Goal: Information Seeking & Learning: Learn about a topic

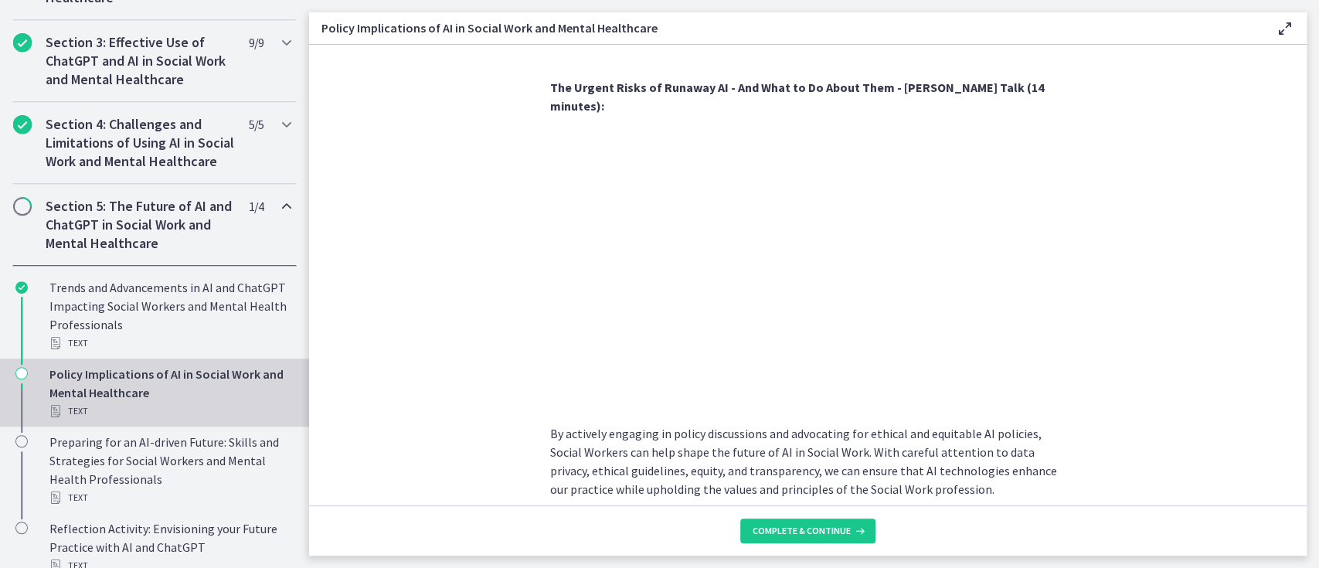
scroll to position [1367, 0]
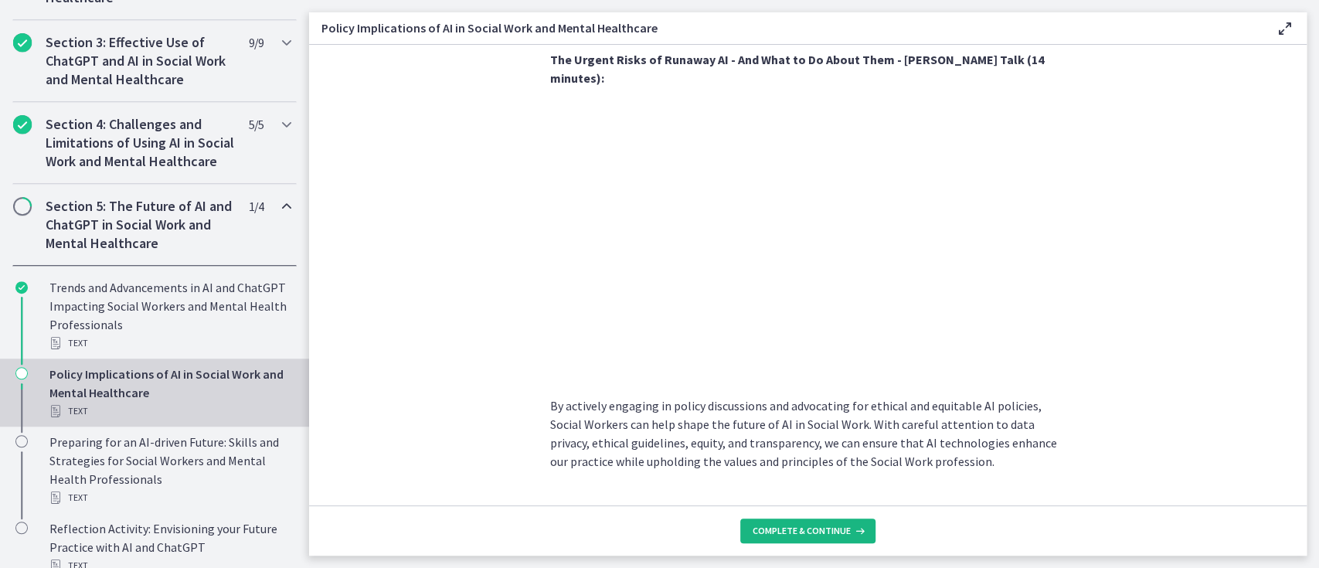
click at [815, 525] on span "Complete & continue" at bounding box center [802, 531] width 98 height 12
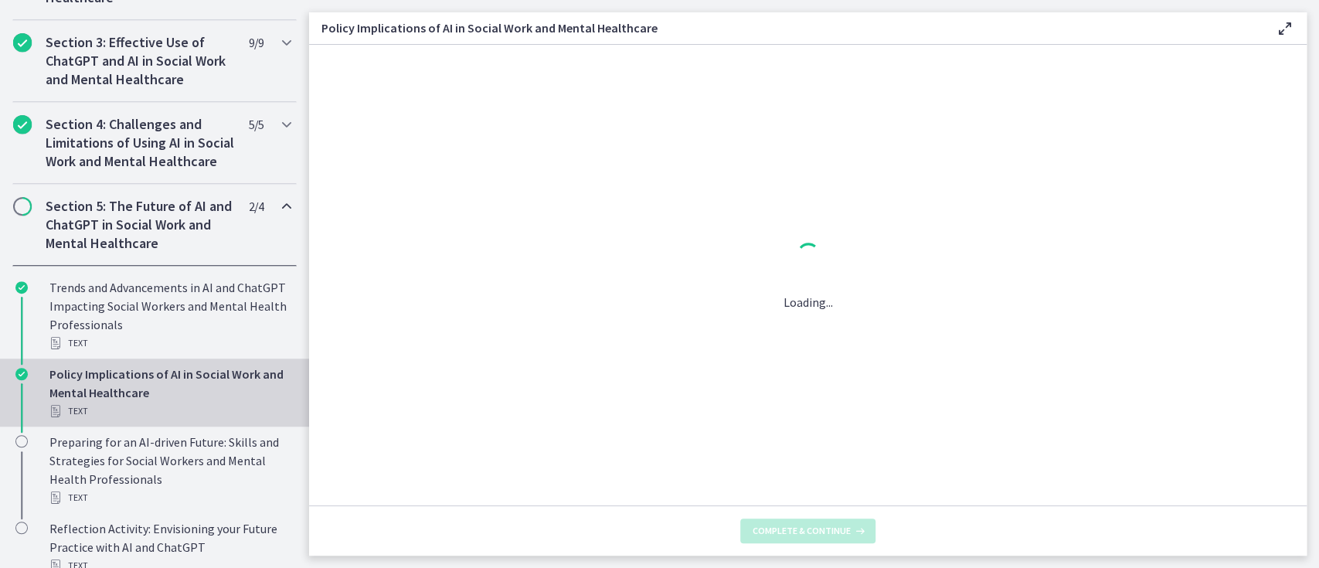
scroll to position [0, 0]
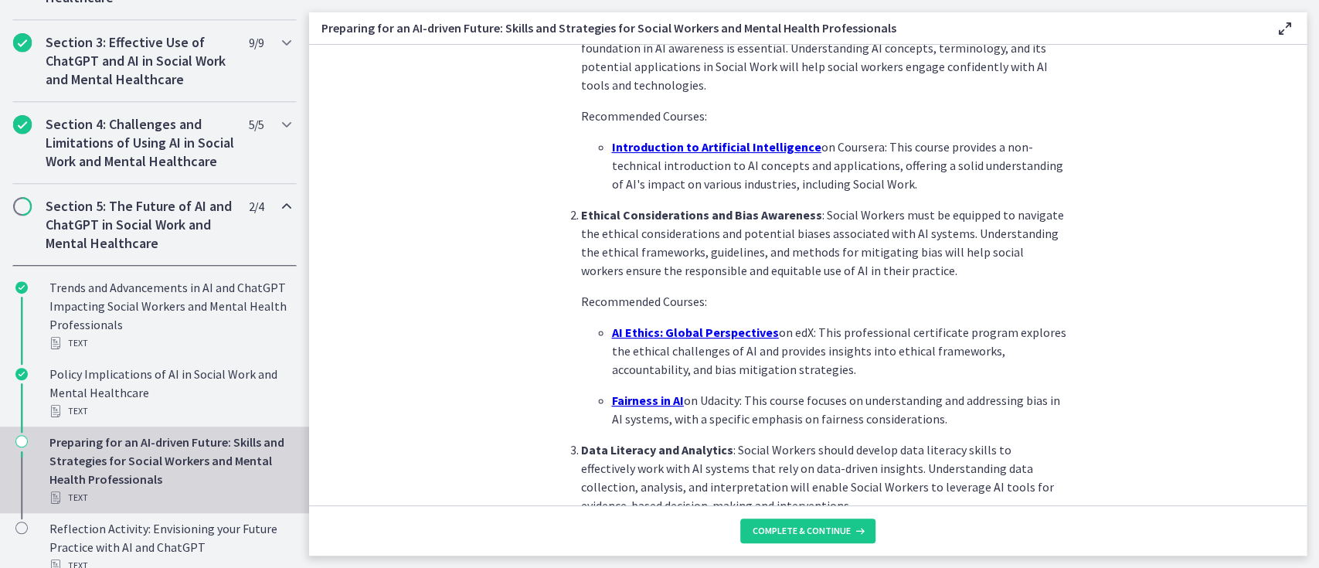
scroll to position [475, 0]
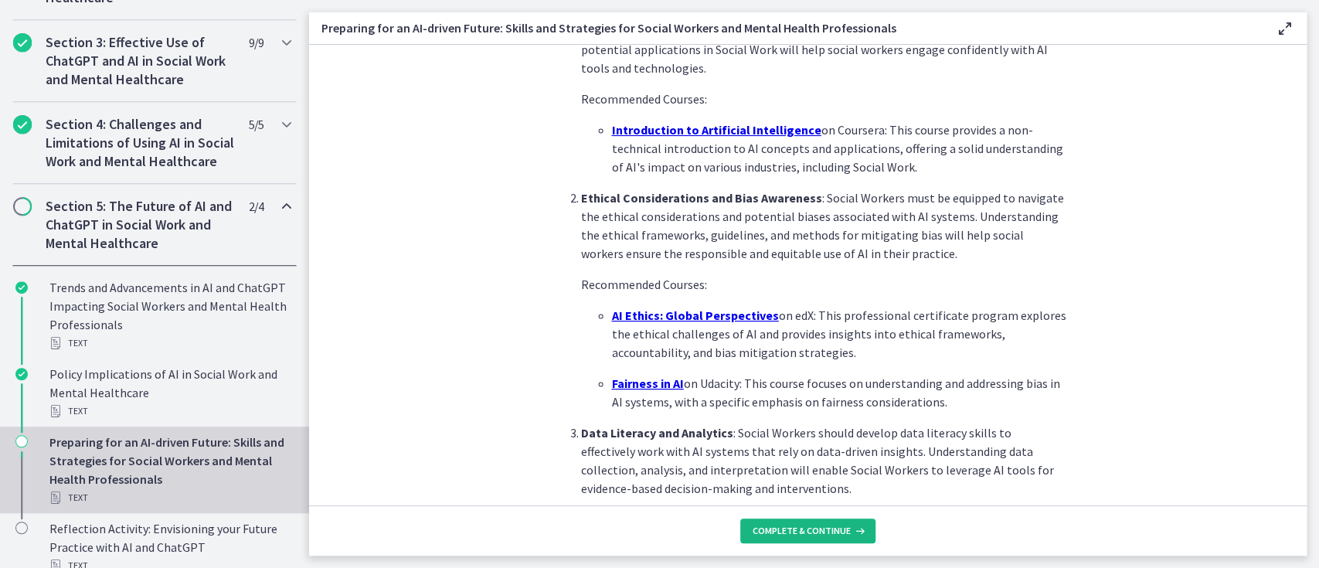
click at [784, 533] on span "Complete & continue" at bounding box center [802, 531] width 98 height 12
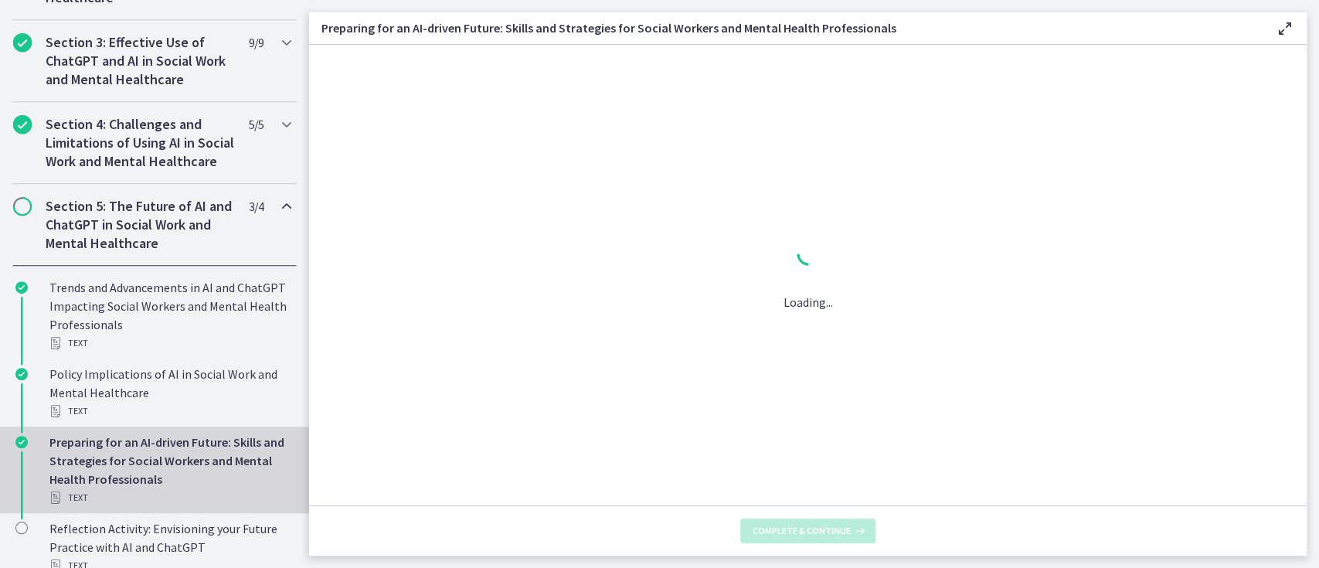
scroll to position [0, 0]
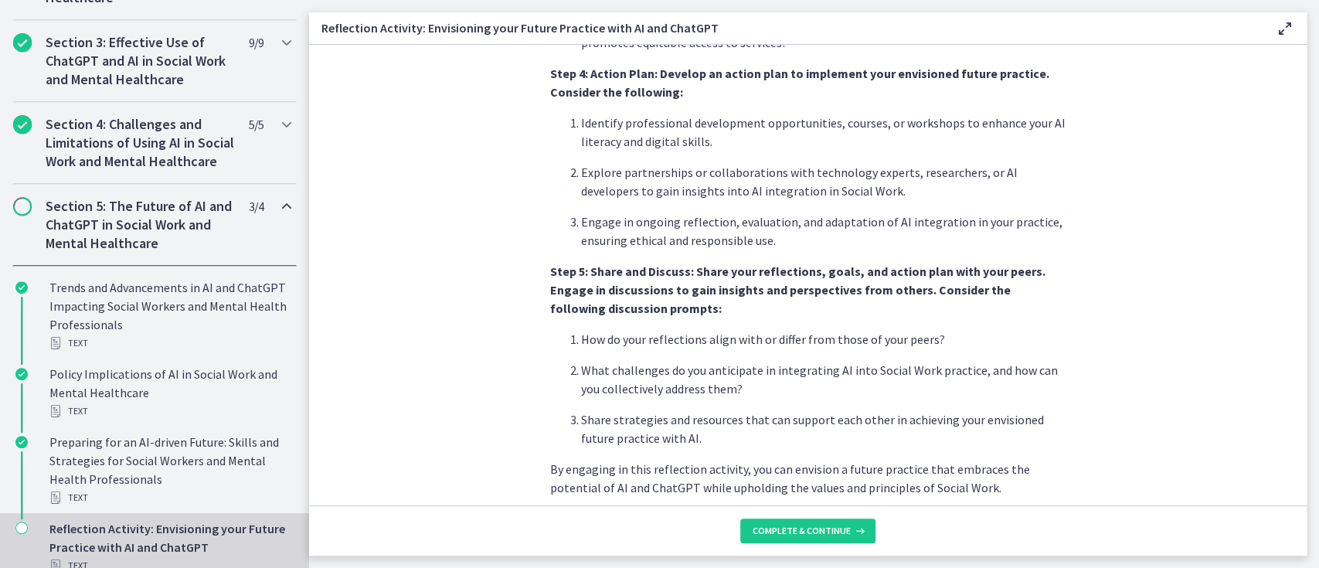
scroll to position [1307, 0]
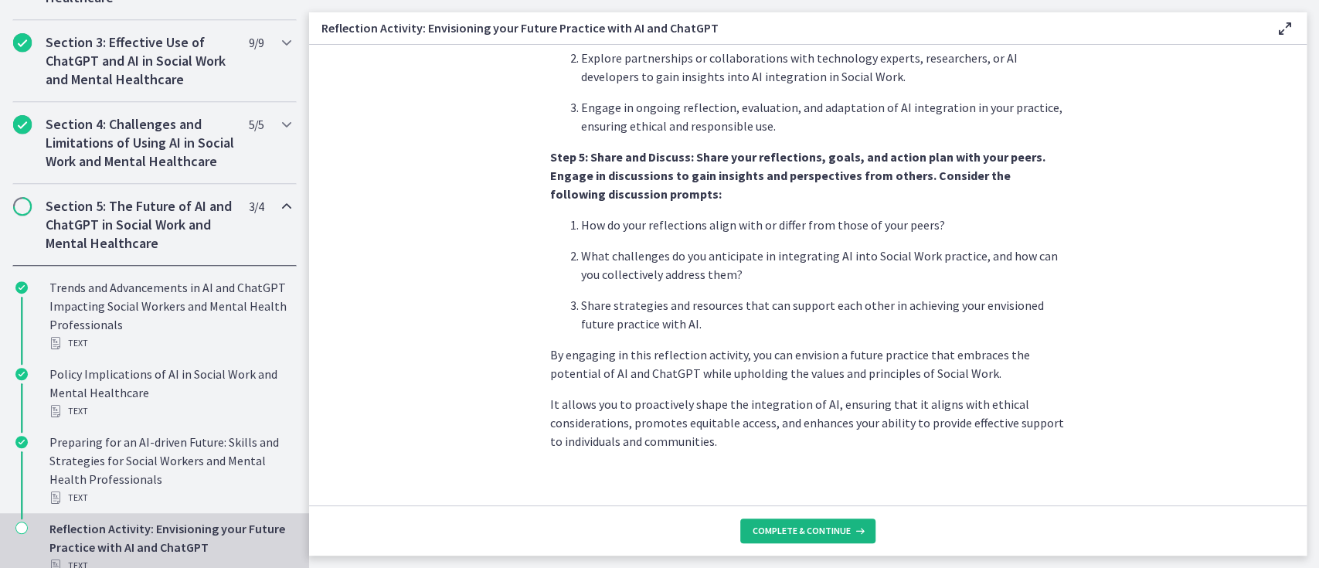
click at [823, 533] on span "Complete & continue" at bounding box center [802, 531] width 98 height 12
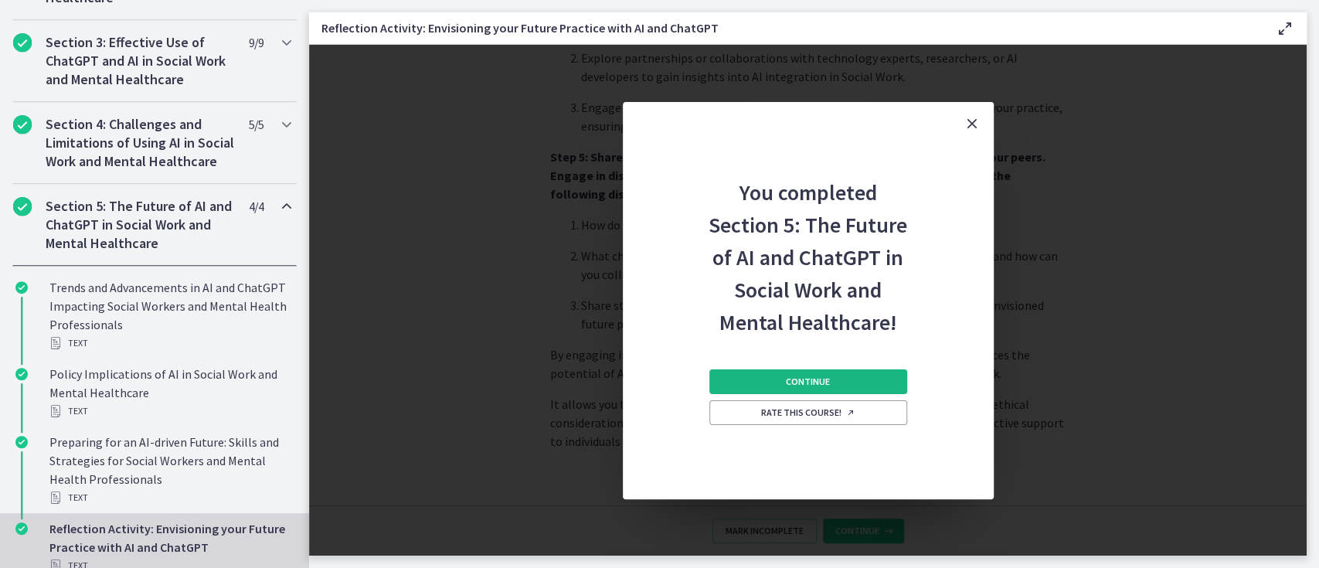
click at [819, 381] on span "Continue" at bounding box center [808, 382] width 44 height 12
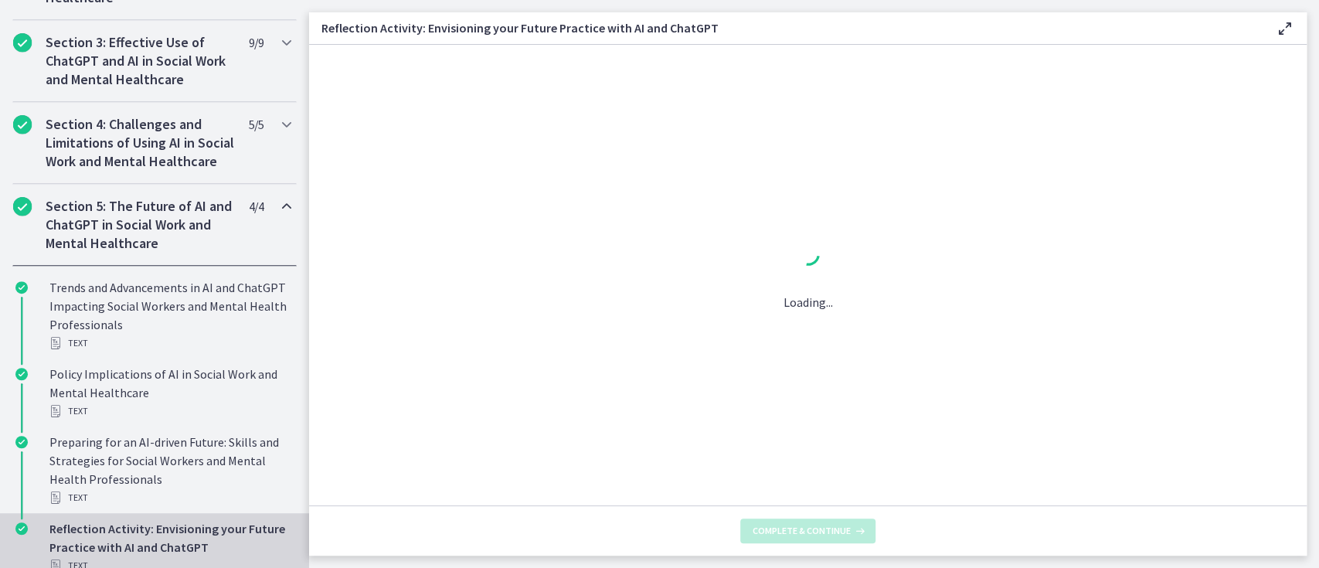
scroll to position [0, 0]
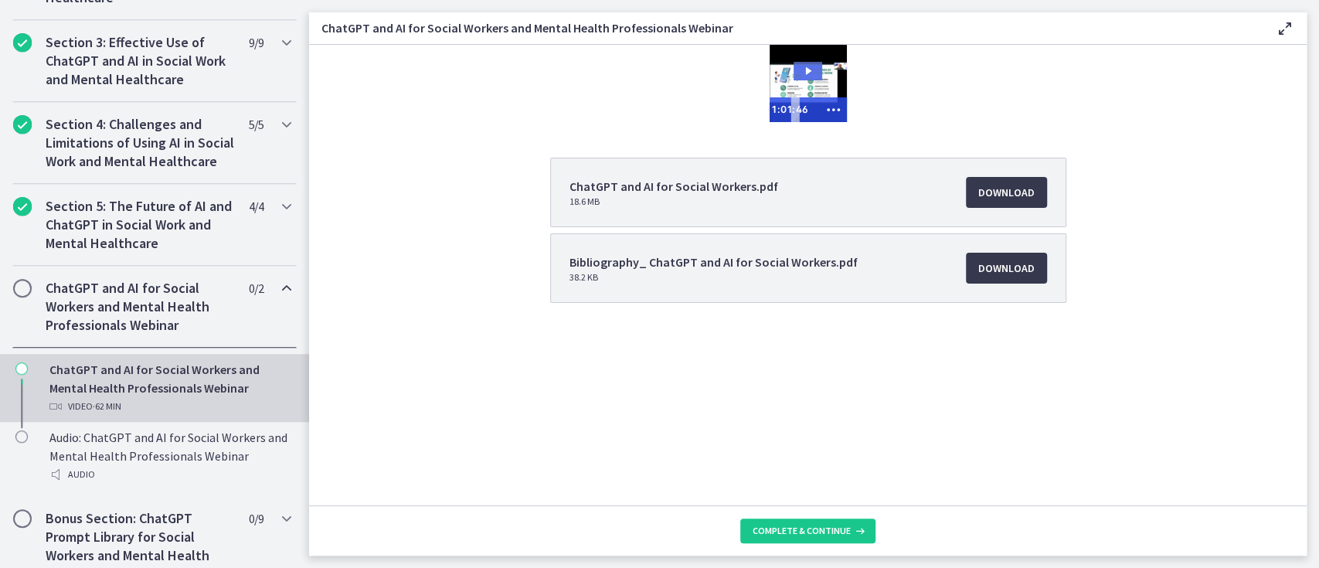
click at [811, 67] on icon "Play Video: cj0g463og4drpe1jdpg0.mp4" at bounding box center [808, 71] width 29 height 19
click at [485, 90] on div "Click for sound @keyframes VOLUME_SMALL_WAVE_FLASH { 0% { opacity: 0; } 33% { o…" at bounding box center [808, 83] width 998 height 77
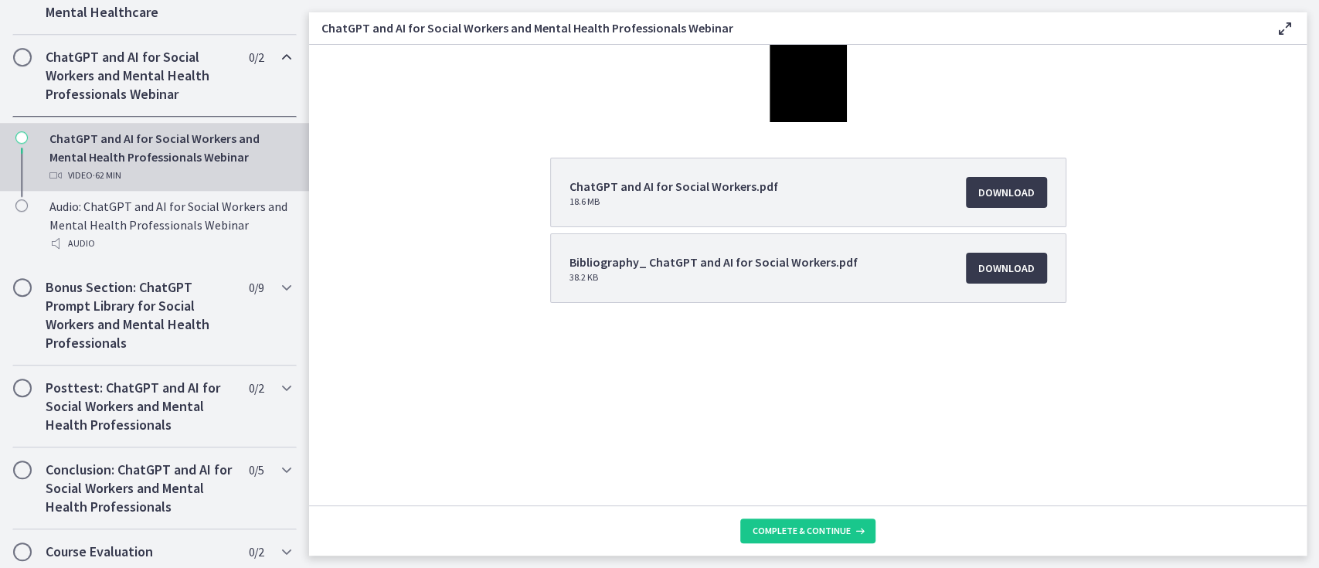
scroll to position [768, 0]
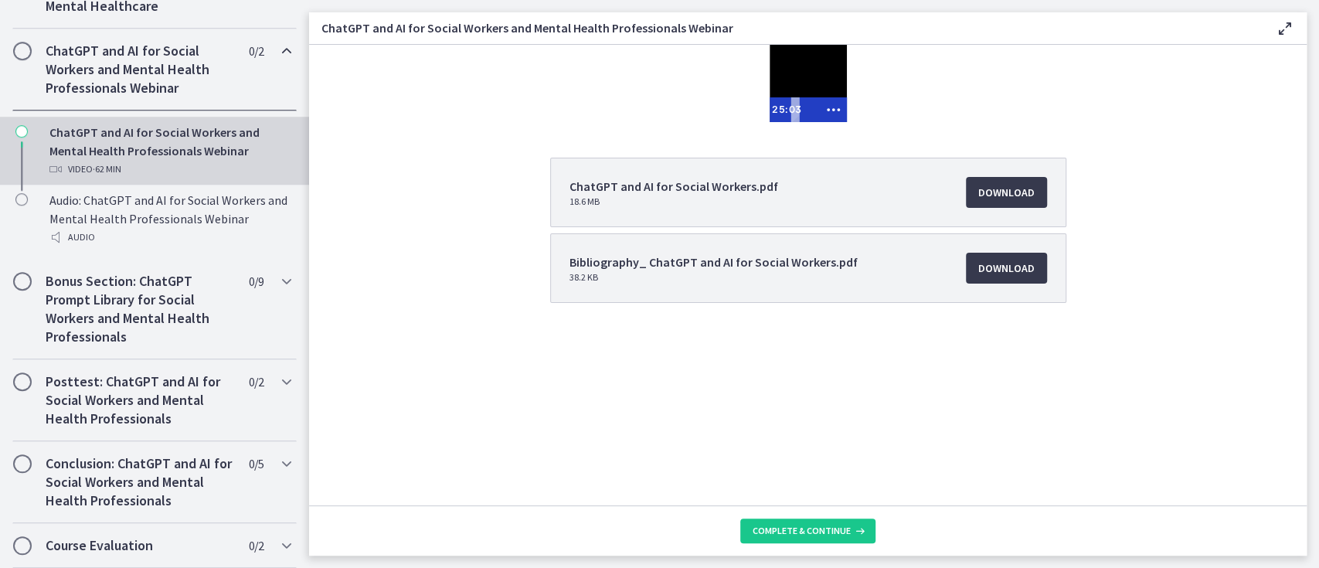
click at [816, 70] on div at bounding box center [808, 83] width 77 height 77
click at [803, 77] on div at bounding box center [808, 83] width 77 height 77
